Goal: Task Accomplishment & Management: Manage account settings

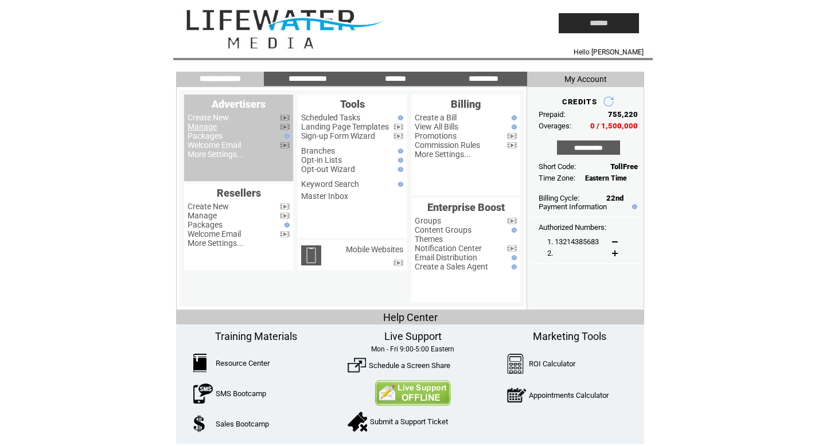
click at [208, 127] on link "Manage" at bounding box center [202, 126] width 29 height 9
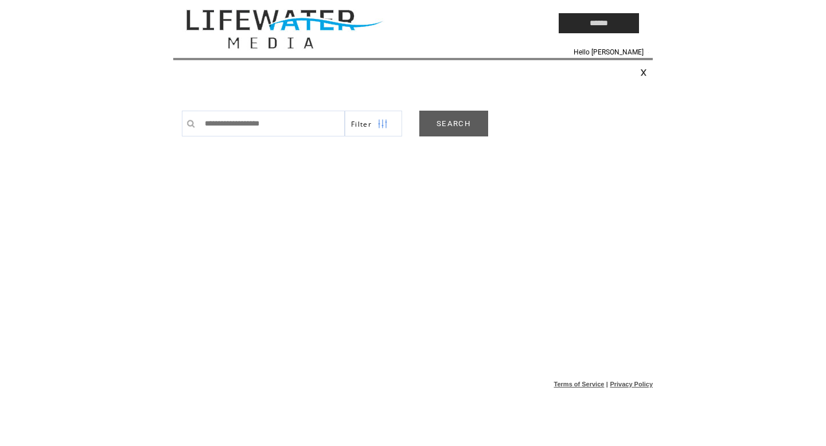
click at [458, 122] on link "SEARCH" at bounding box center [453, 124] width 69 height 26
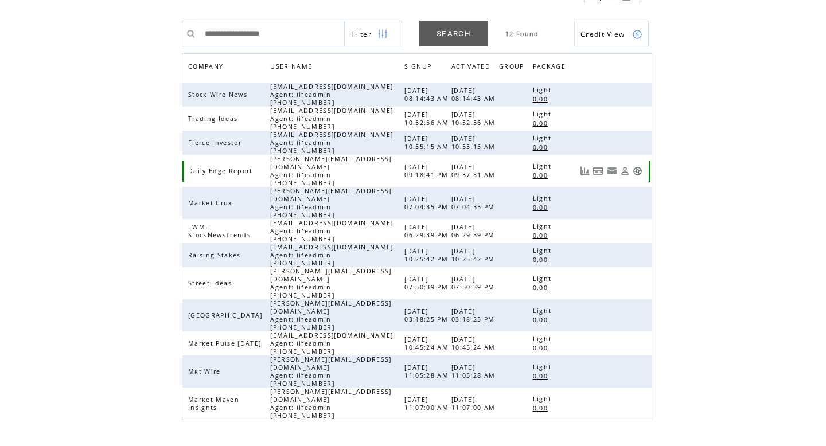
click at [635, 174] on link at bounding box center [638, 171] width 10 height 10
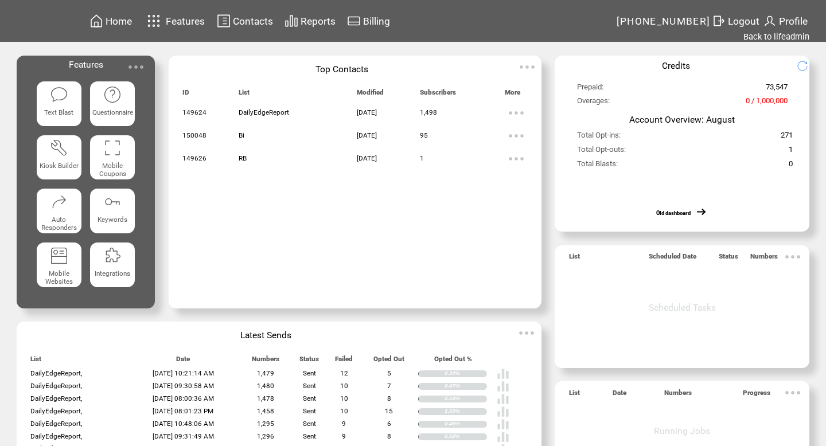
click at [273, 29] on table "Contacts" at bounding box center [245, 21] width 60 height 18
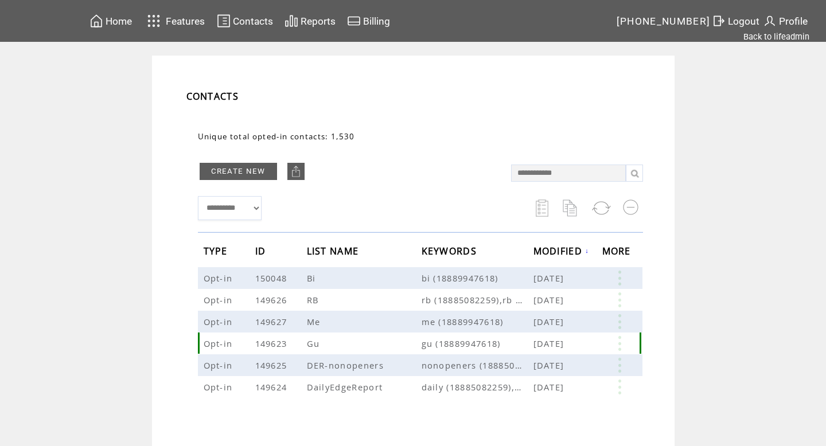
click at [616, 345] on link at bounding box center [619, 343] width 34 height 15
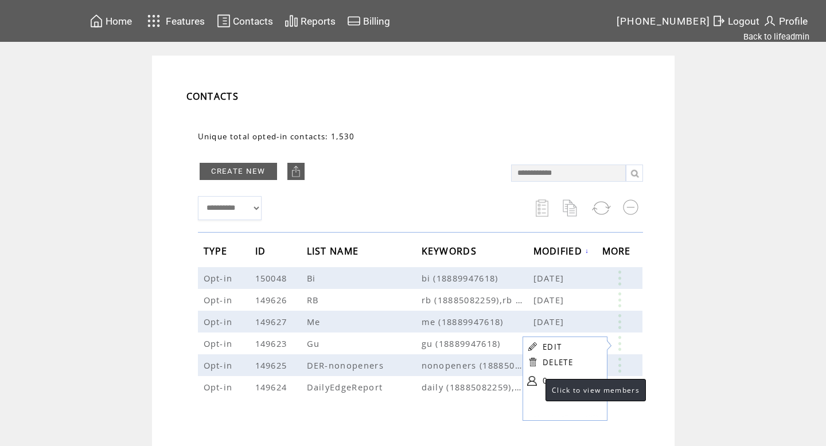
click at [534, 377] on link at bounding box center [532, 381] width 10 height 10
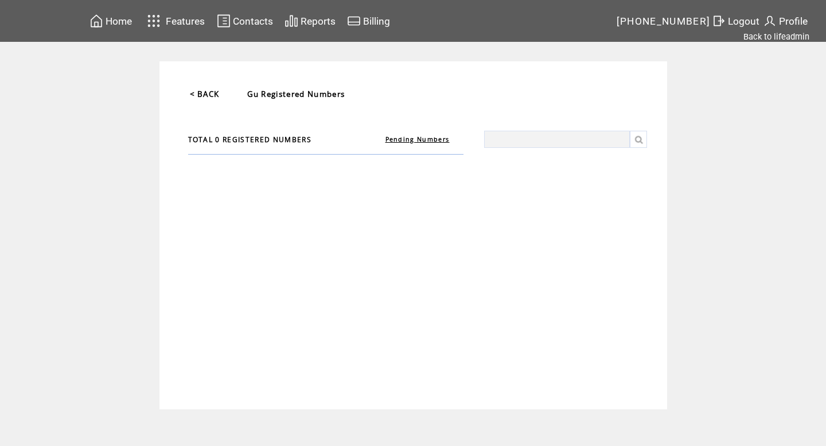
click at [438, 141] on link "Pending Numbers" at bounding box center [417, 139] width 64 height 8
click at [408, 142] on link "Registered Numbers" at bounding box center [417, 139] width 73 height 8
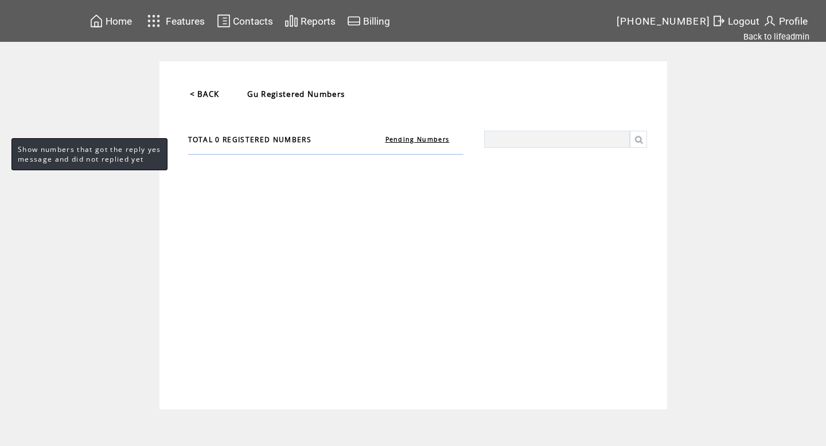
click at [410, 139] on link "Pending Numbers" at bounding box center [417, 139] width 64 height 8
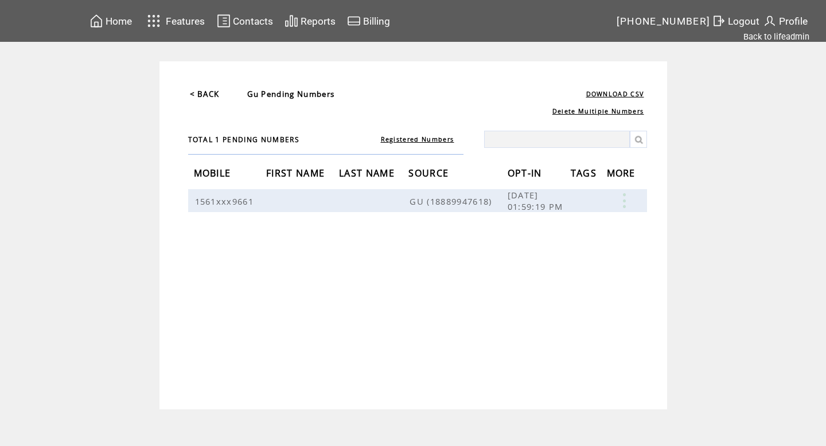
click at [212, 89] on link "< BACK" at bounding box center [205, 94] width 30 height 10
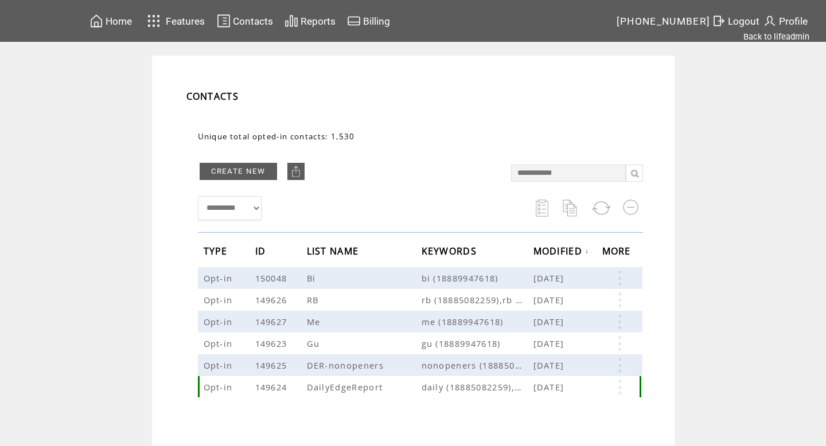
click at [618, 384] on link at bounding box center [619, 387] width 34 height 15
click at [551, 381] on link "EDIT" at bounding box center [555, 386] width 19 height 10
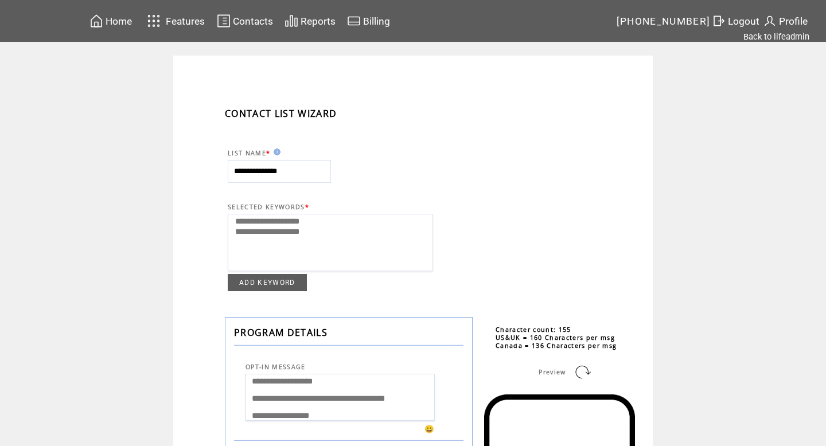
select select
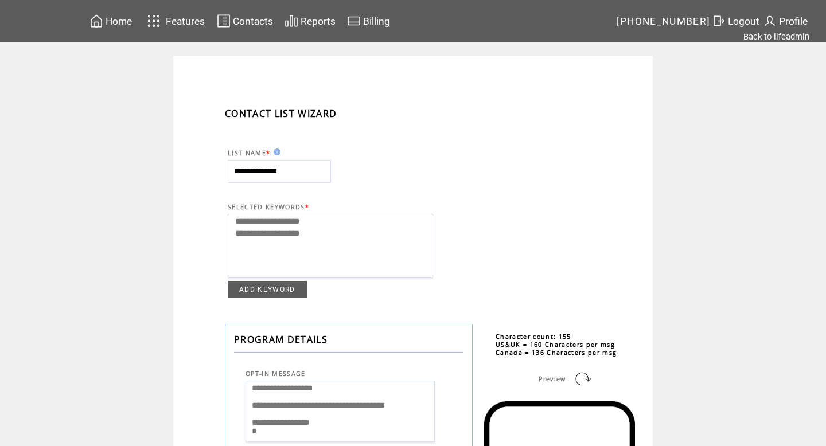
click at [254, 19] on span "Contacts" at bounding box center [253, 20] width 40 height 11
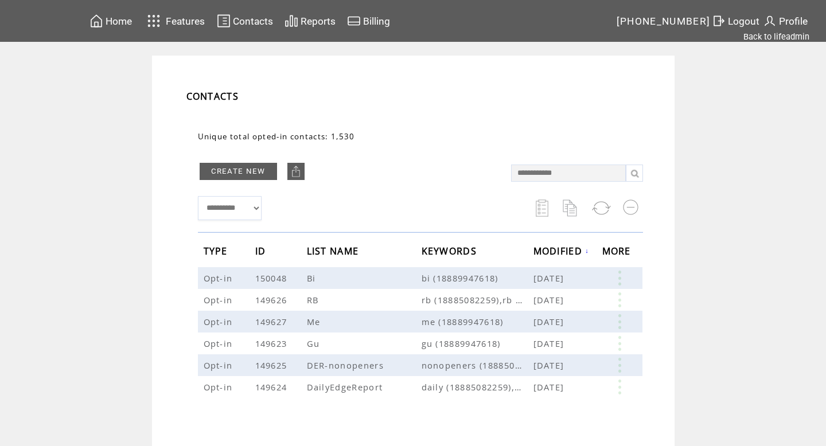
scroll to position [61, 0]
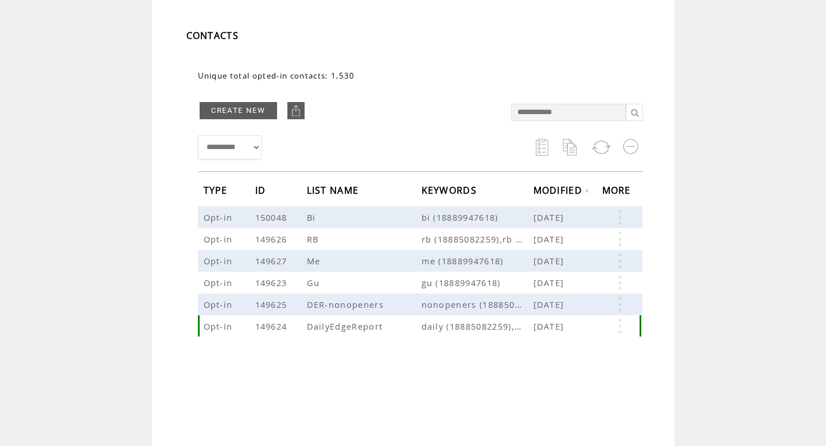
click at [620, 325] on link at bounding box center [619, 326] width 34 height 15
click at [551, 357] on link "1498" at bounding box center [575, 360] width 57 height 17
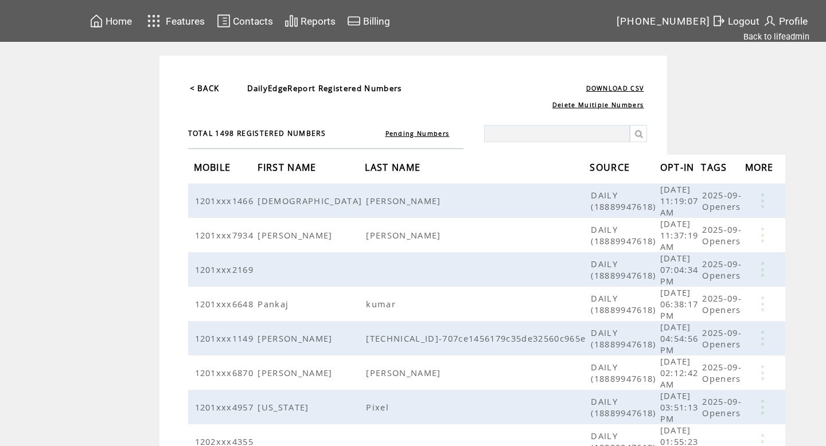
click at [591, 130] on input "text" at bounding box center [557, 133] width 146 height 17
type input "****"
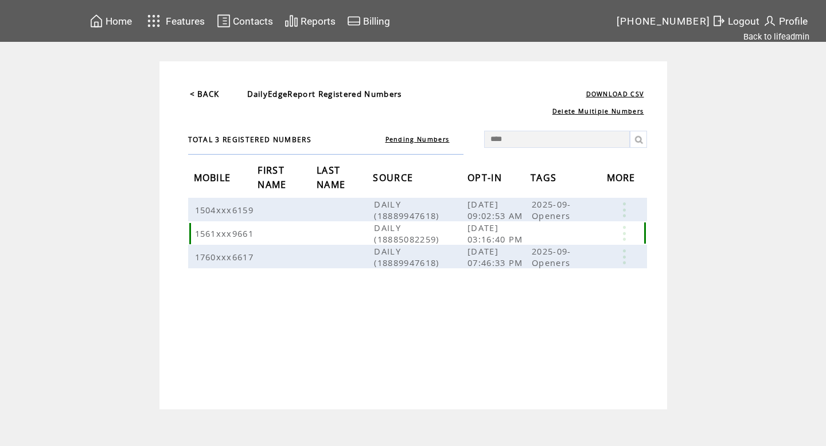
click at [624, 235] on link at bounding box center [624, 233] width 34 height 15
click at [562, 247] on link "EDIT" at bounding box center [560, 252] width 19 height 10
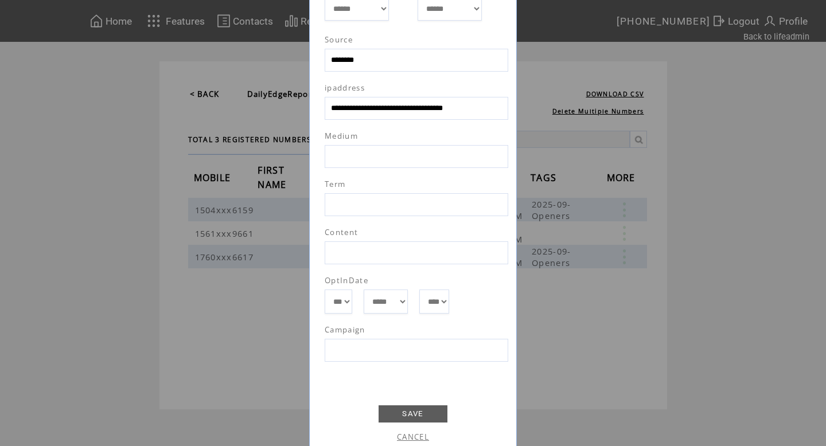
scroll to position [416, 0]
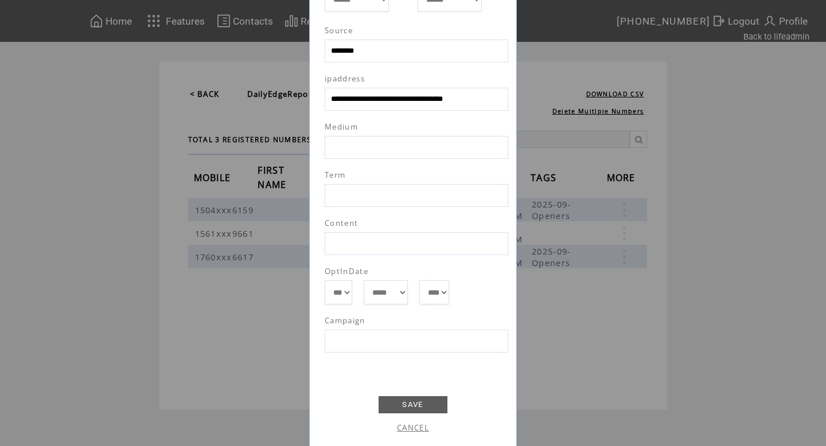
click at [406, 431] on link "CANCEL" at bounding box center [413, 428] width 32 height 10
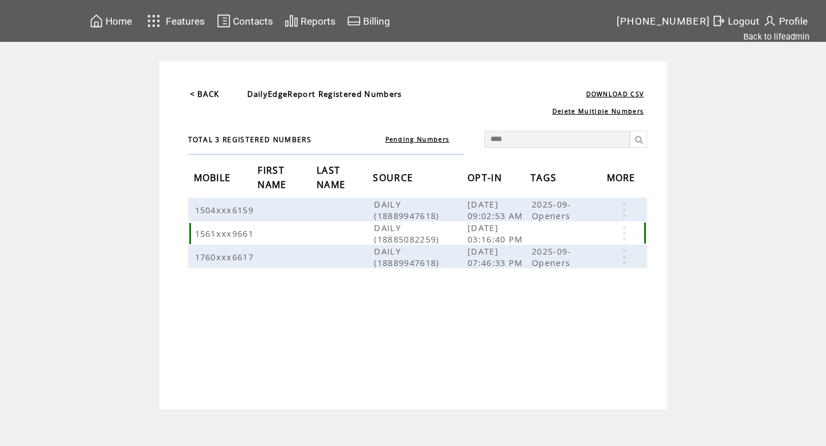
click at [622, 236] on link at bounding box center [624, 233] width 34 height 15
click at [577, 268] on link "DELETE" at bounding box center [565, 268] width 30 height 10
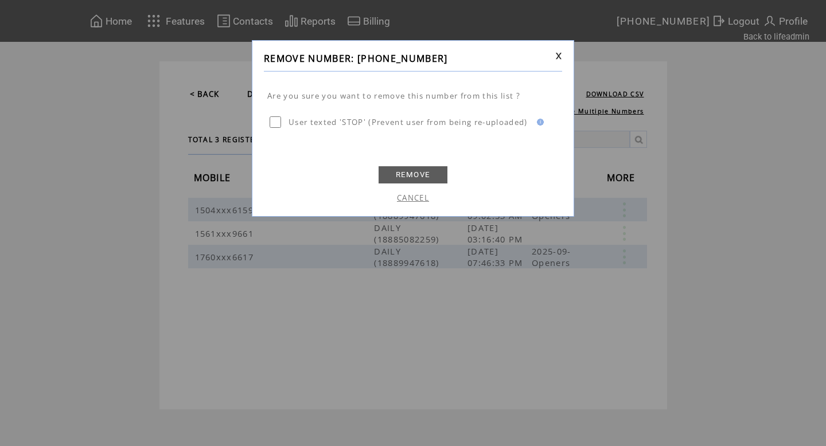
click at [395, 181] on link "REMOVE" at bounding box center [413, 174] width 69 height 17
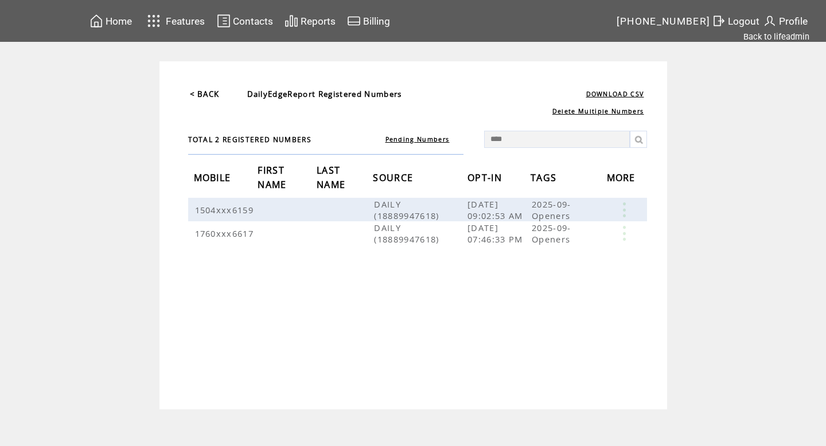
click at [638, 146] on link at bounding box center [638, 139] width 17 height 17
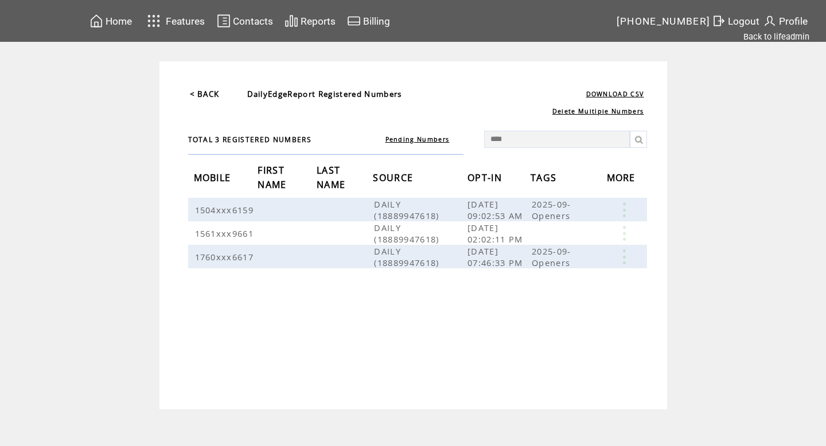
click at [208, 83] on td "< BACK DailyEdgeReport Registered Numbers DOWNLOAD CSV Delete Multiple Numbers" at bounding box center [413, 97] width 473 height 37
click at [204, 99] on td "< BACK" at bounding box center [204, 93] width 31 height 11
click at [208, 99] on td "< BACK" at bounding box center [204, 93] width 31 height 11
click at [216, 95] on link "< BACK" at bounding box center [205, 94] width 30 height 10
